Goal: Find contact information: Find contact information

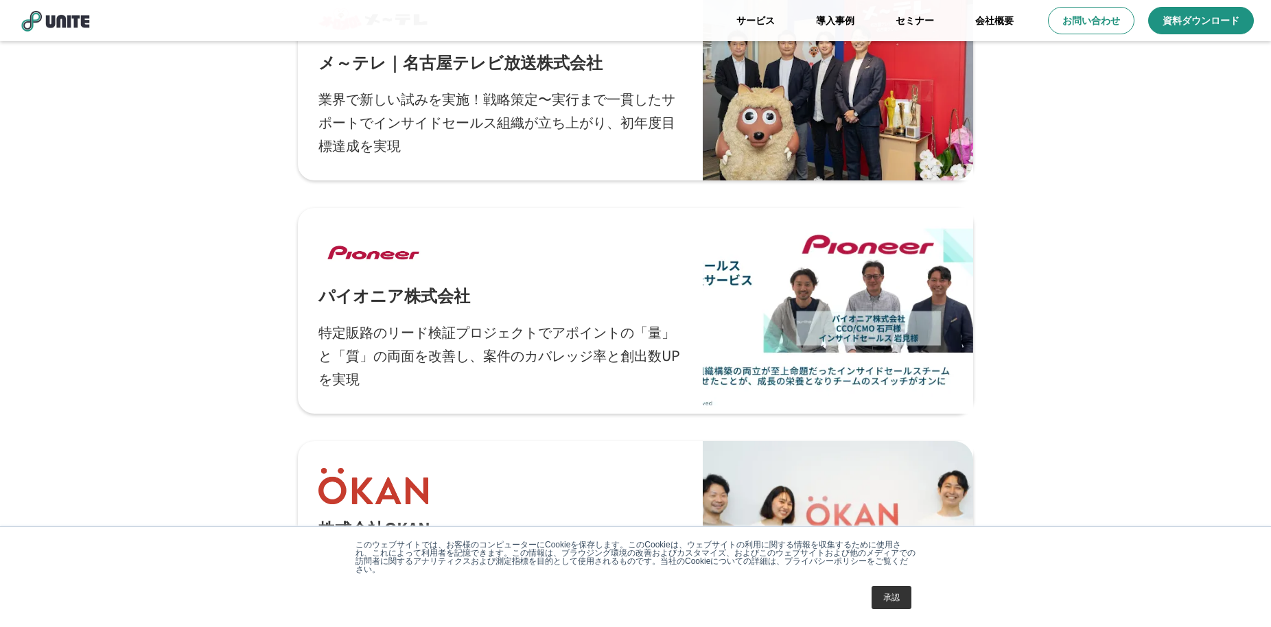
scroll to position [1065, 0]
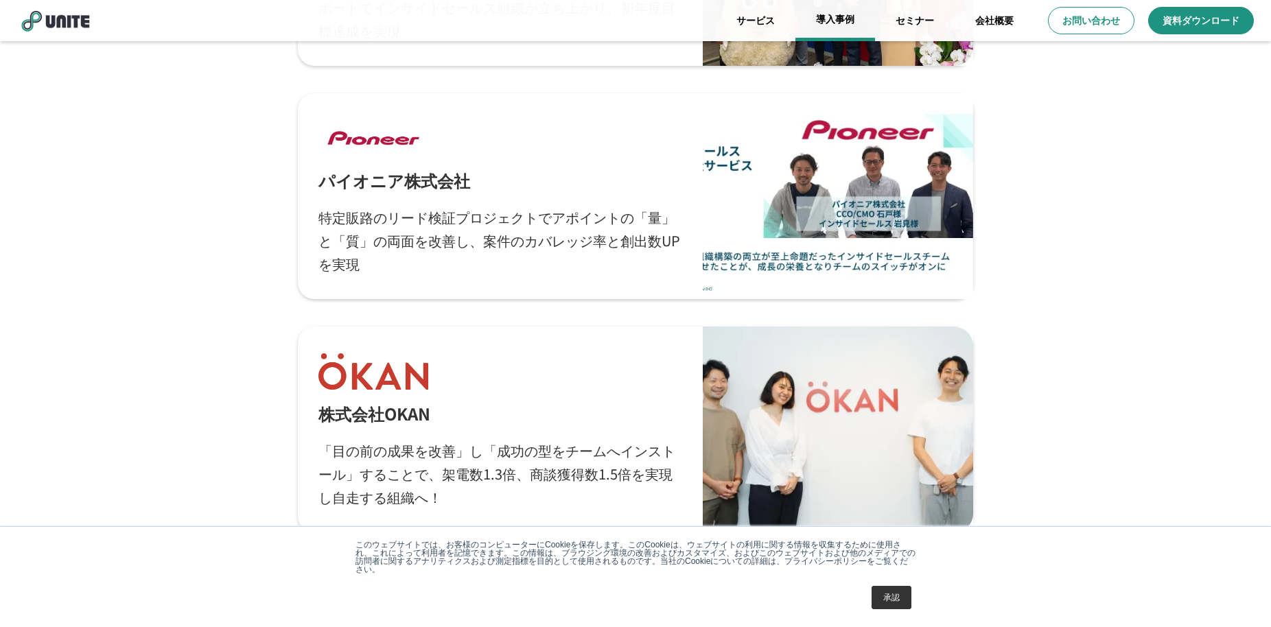
click at [834, 14] on link "導入事例" at bounding box center [835, 20] width 80 height 41
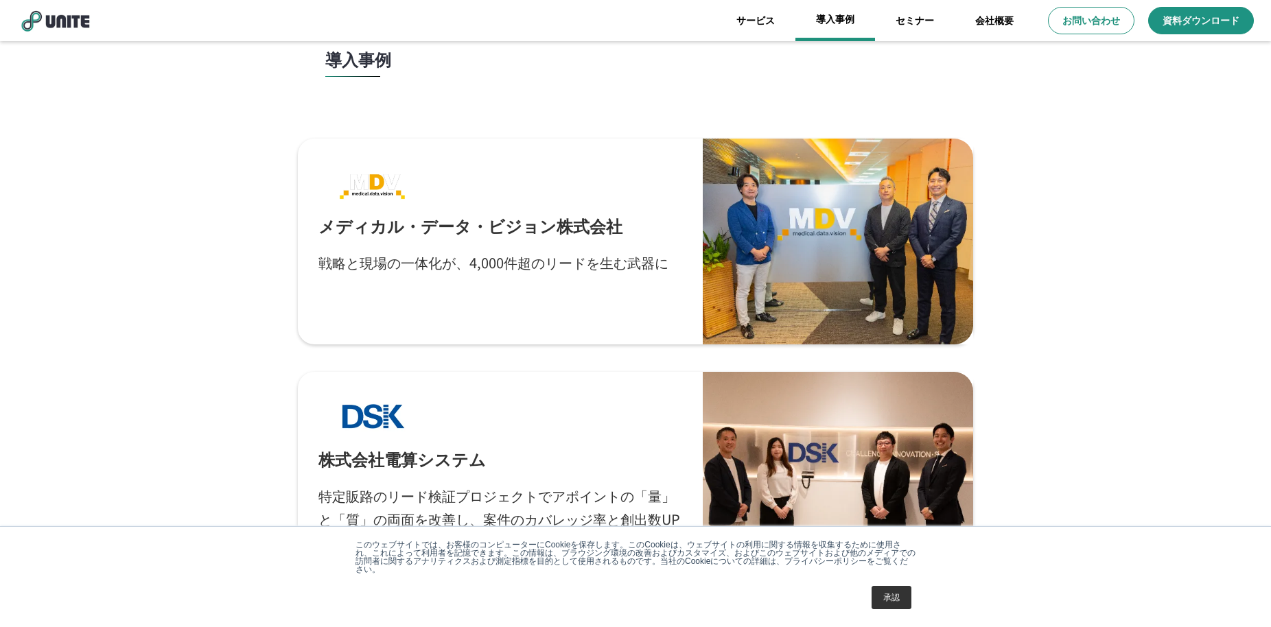
scroll to position [0, 0]
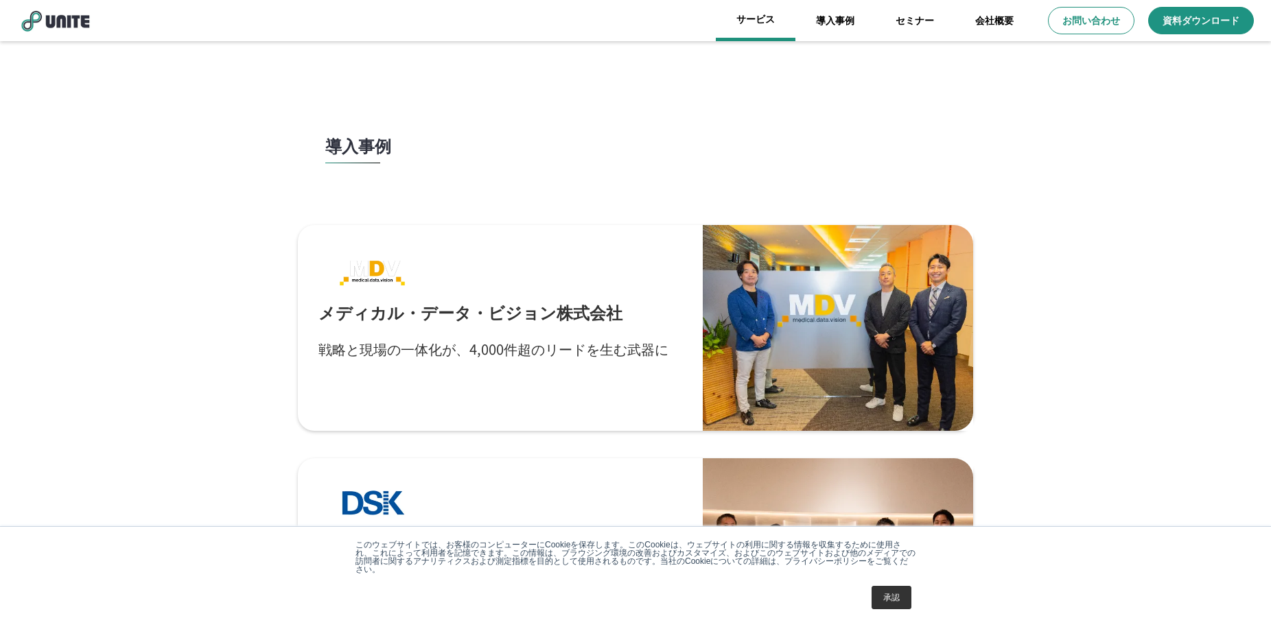
click at [764, 17] on link "サービス" at bounding box center [756, 20] width 80 height 41
click at [901, 23] on link "セミナー" at bounding box center [915, 20] width 80 height 41
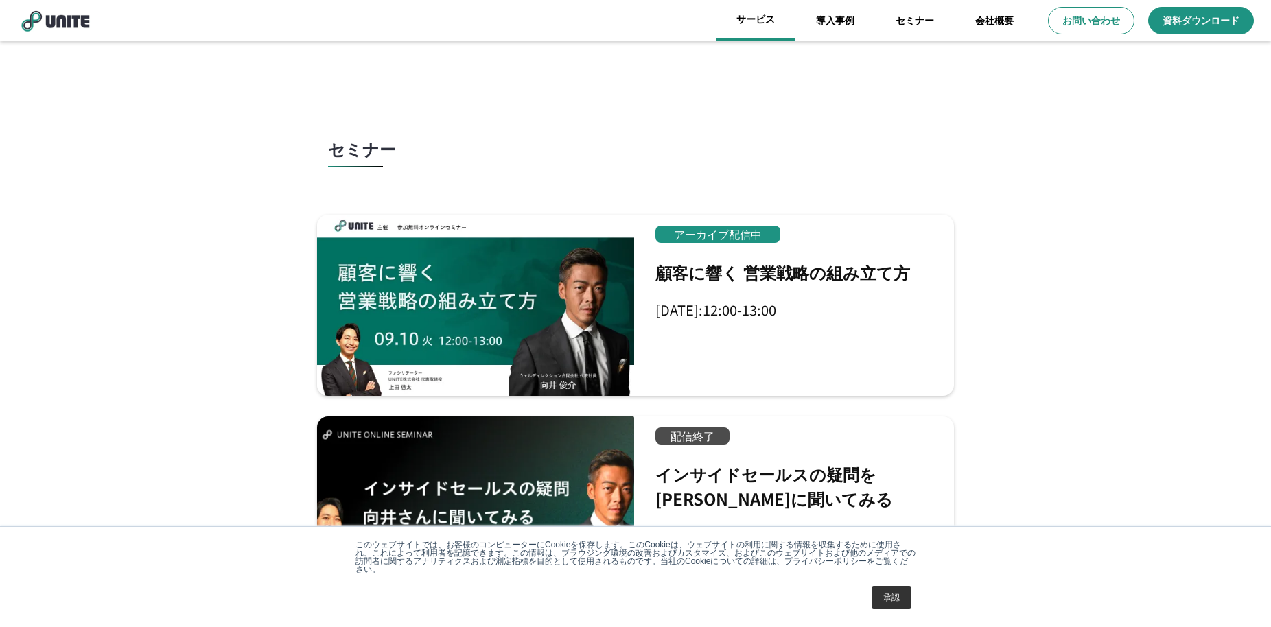
click at [769, 27] on link "サービス" at bounding box center [756, 20] width 80 height 41
click at [761, 29] on link "サービス" at bounding box center [756, 20] width 80 height 41
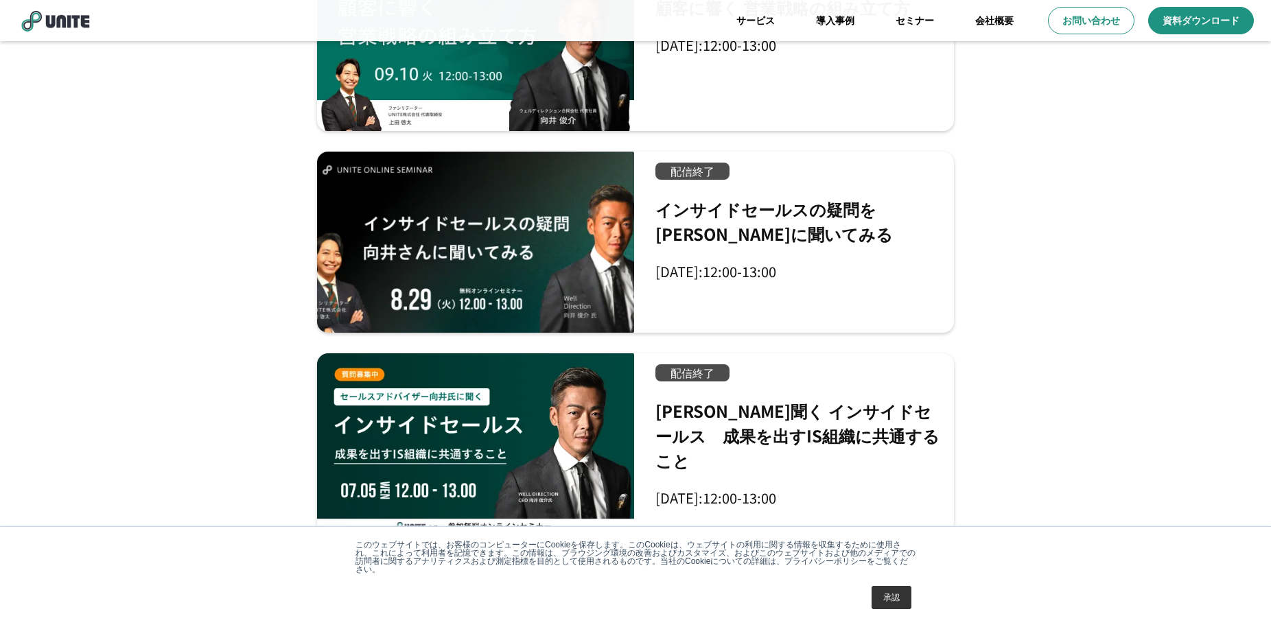
scroll to position [609, 0]
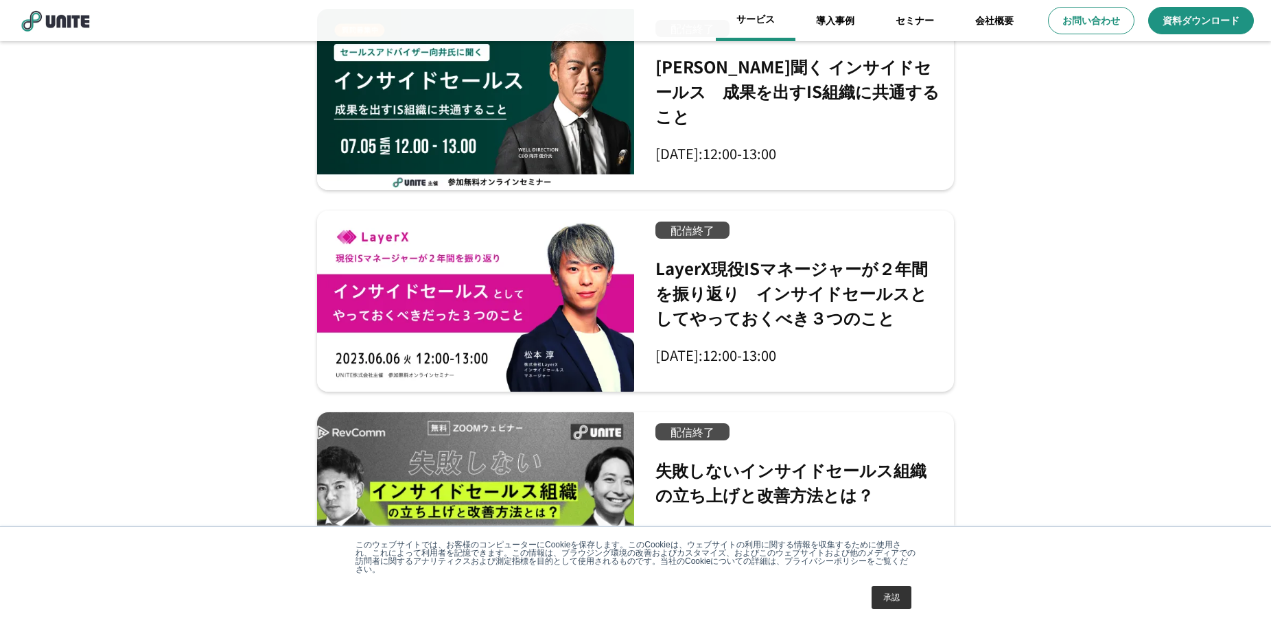
click at [750, 30] on link "サービス" at bounding box center [756, 20] width 80 height 41
click at [976, 16] on link "会社概要" at bounding box center [994, 20] width 80 height 41
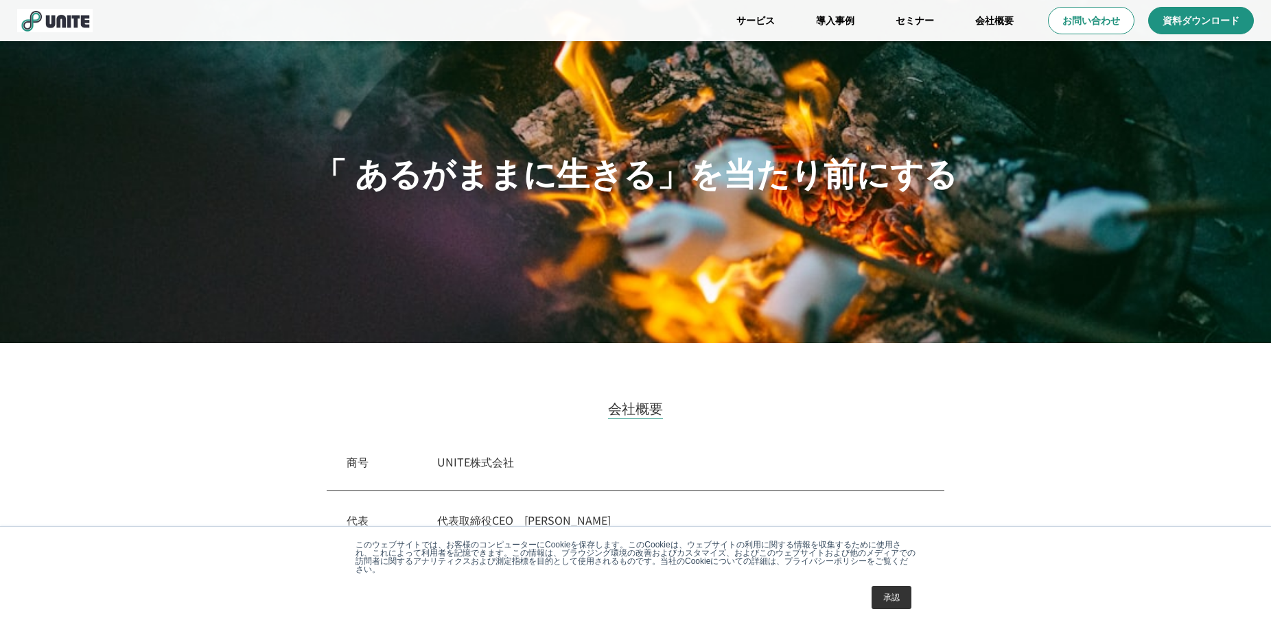
scroll to position [383, 0]
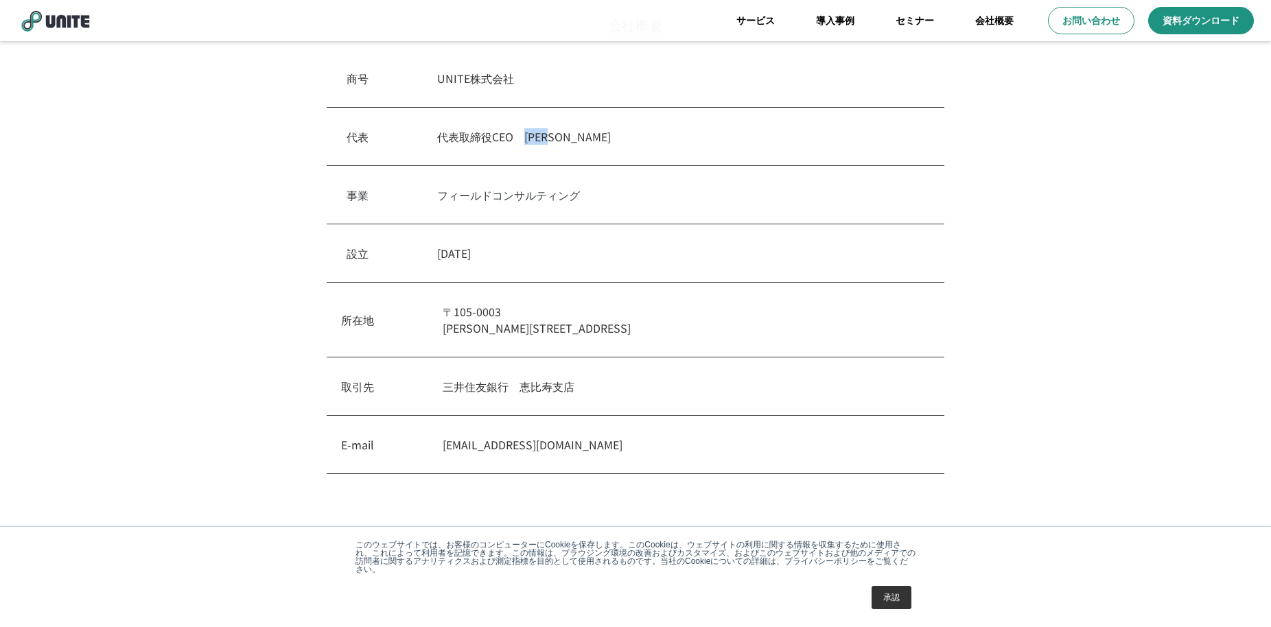
drag, startPoint x: 593, startPoint y: 138, endPoint x: 534, endPoint y: 136, distance: 58.3
click at [534, 136] on p "代表取締役CEO　[PERSON_NAME]" at bounding box center [680, 136] width 487 height 16
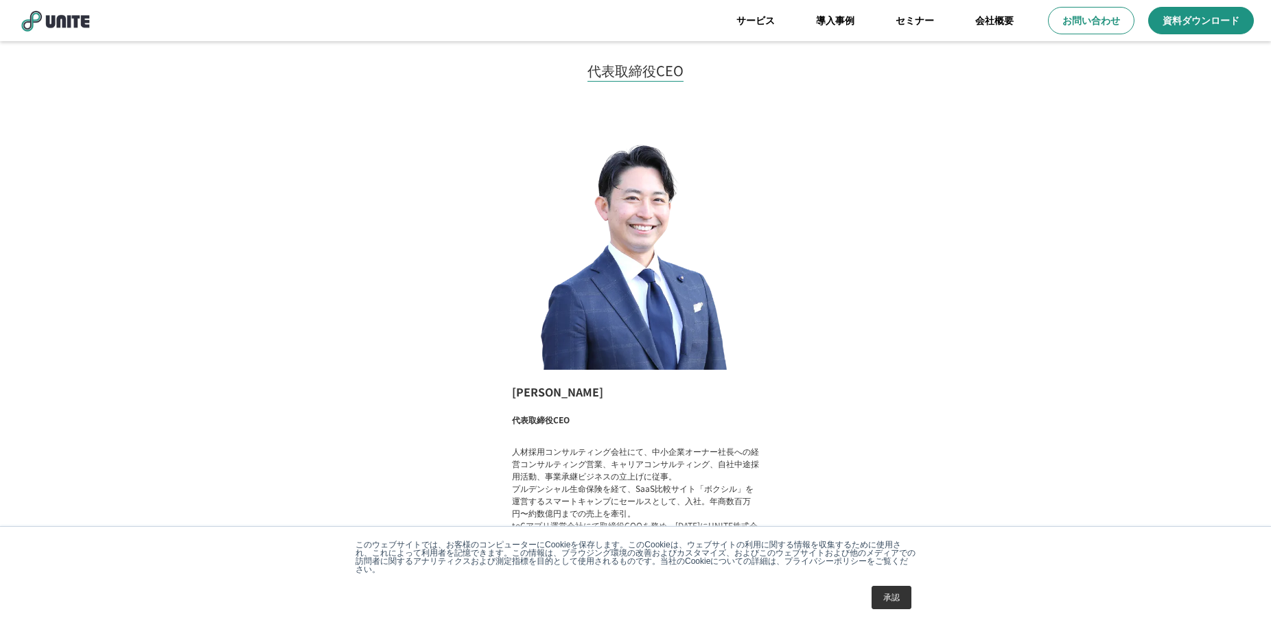
scroll to position [1066, 0]
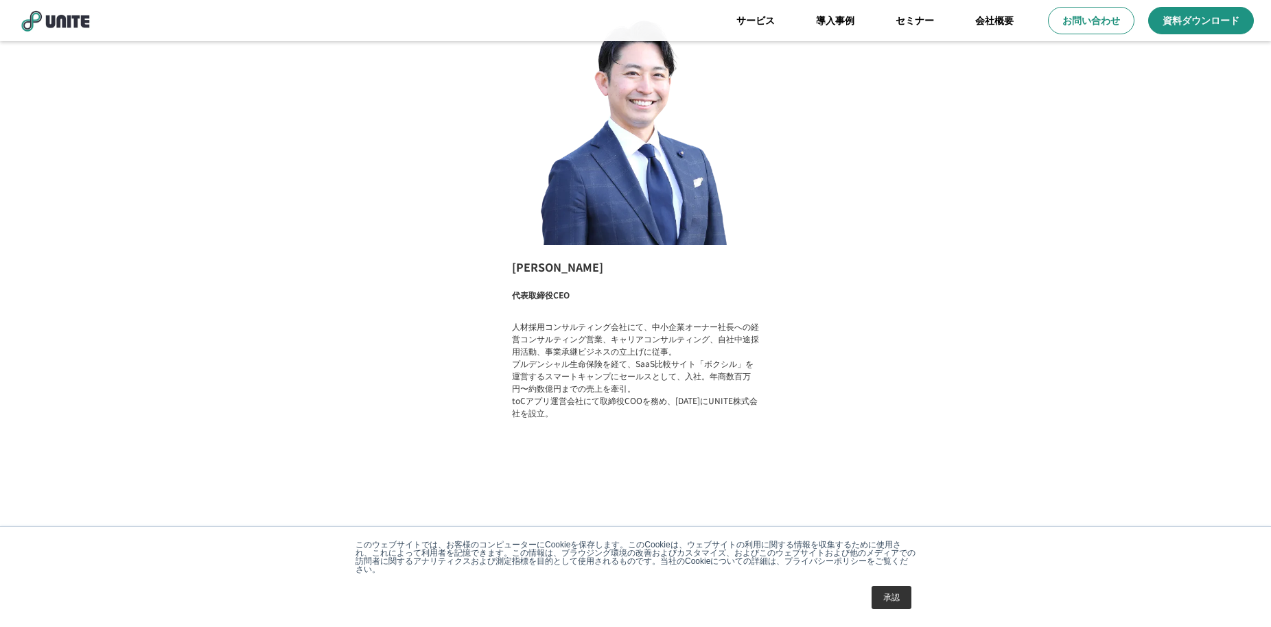
click at [473, 305] on div "[PERSON_NAME] 代表取締役CEO 人材採用コンサルティング会社にて、中小企業オーナー社長への経営コンサルティング営業、キャリアコンサルティング、自…" at bounding box center [635, 212] width 755 height 482
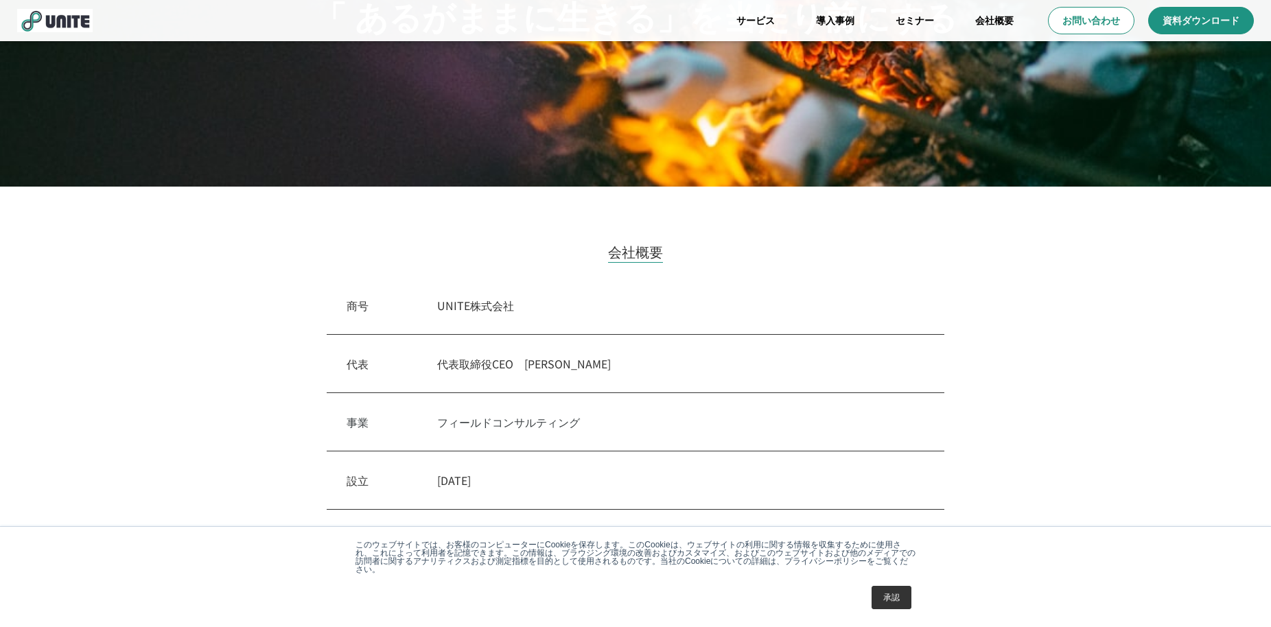
scroll to position [416, 0]
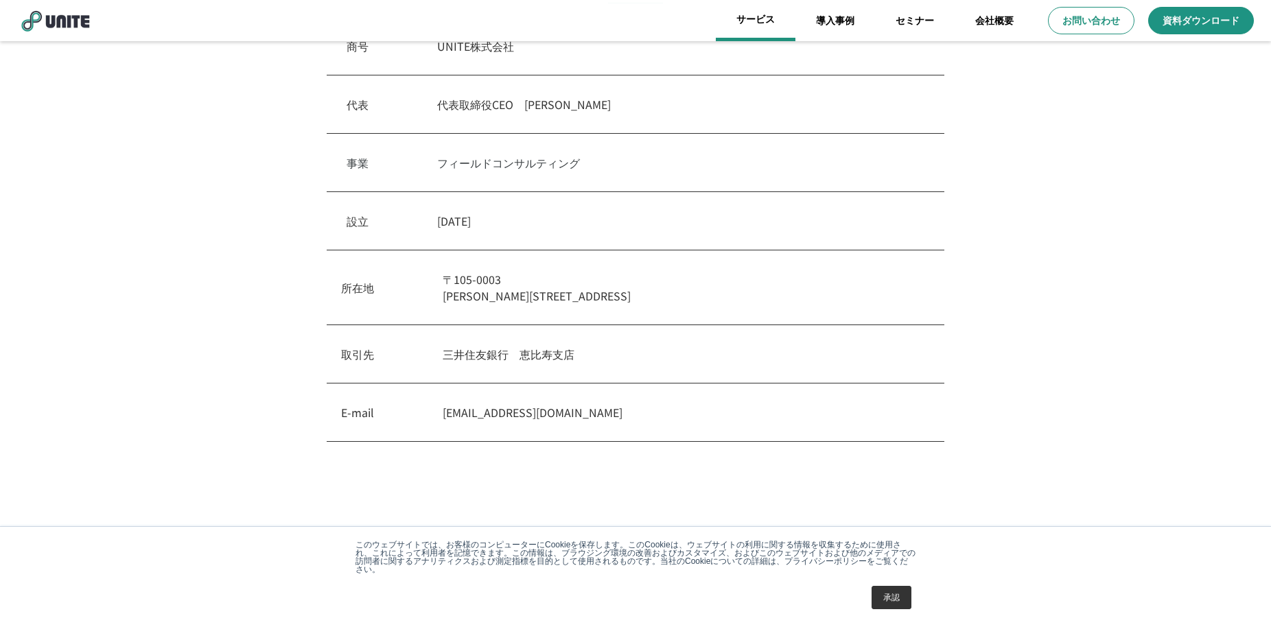
click at [789, 19] on link "サービス" at bounding box center [756, 20] width 80 height 41
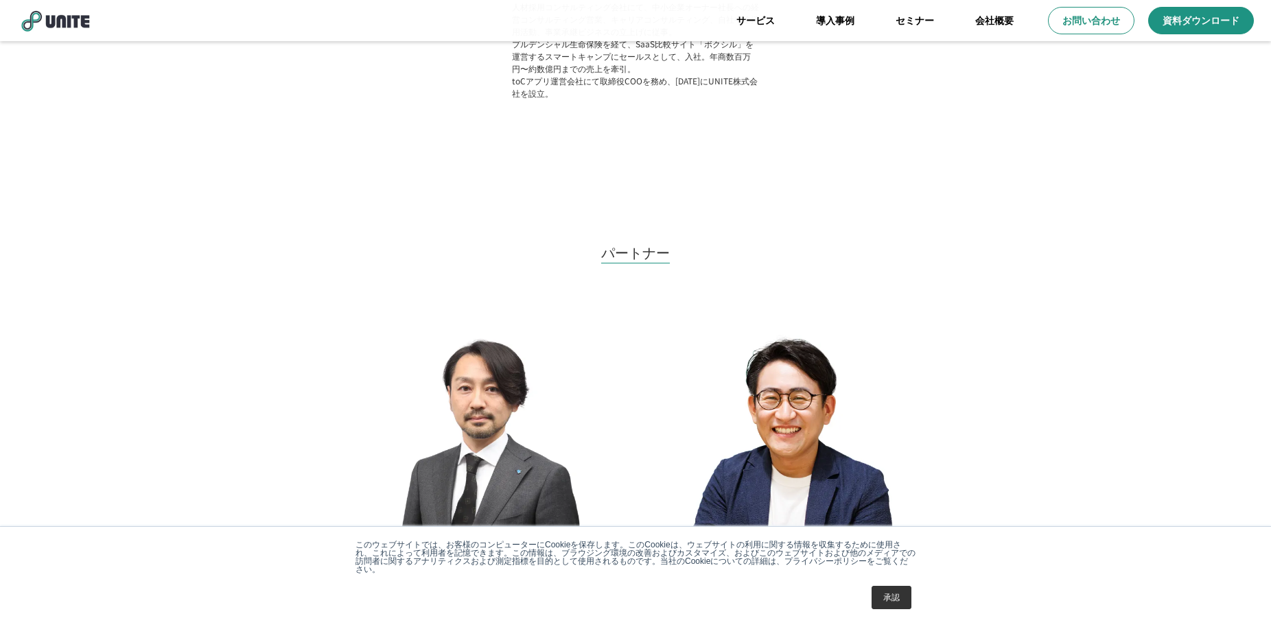
scroll to position [1467, 0]
